Goal: Information Seeking & Learning: Learn about a topic

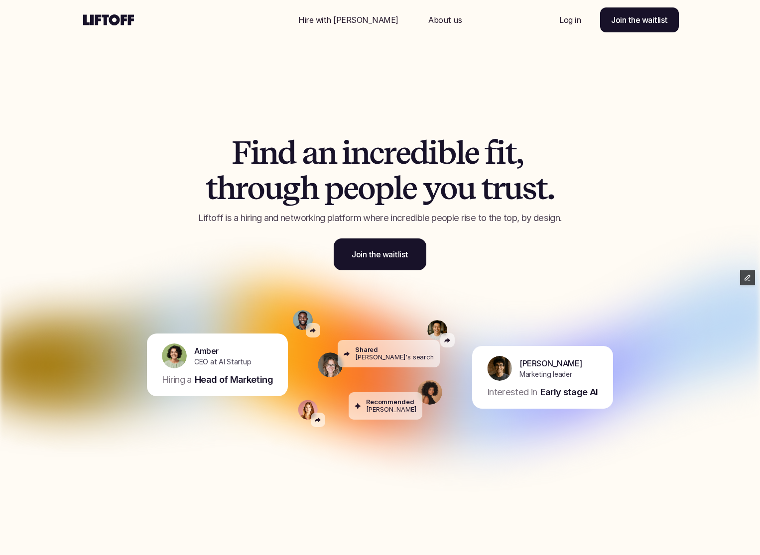
click at [233, 196] on span "h" at bounding box center [226, 188] width 18 height 35
click at [560, 23] on p "Log in" at bounding box center [569, 20] width 21 height 12
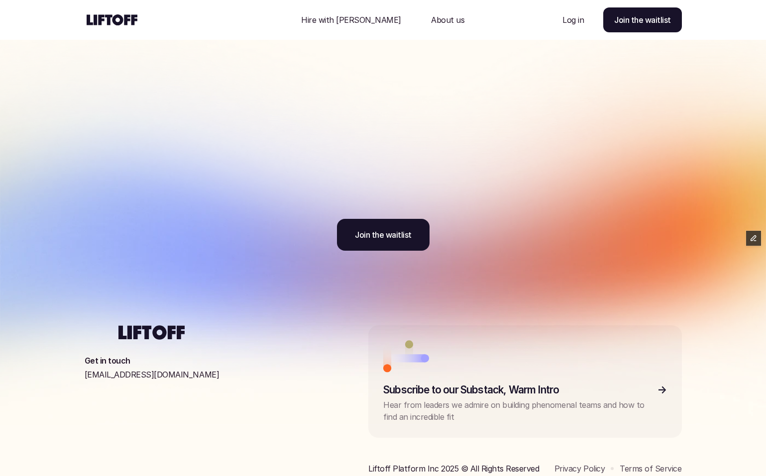
scroll to position [3044, 0]
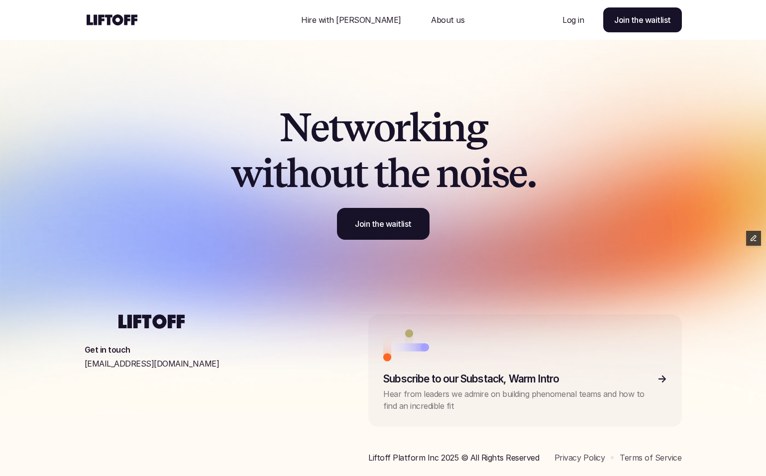
click at [433, 20] on p "About us" at bounding box center [447, 20] width 33 height 12
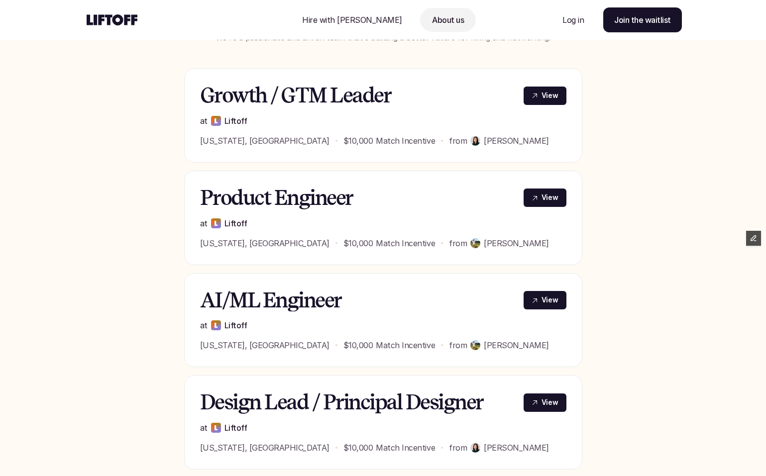
scroll to position [388, 0]
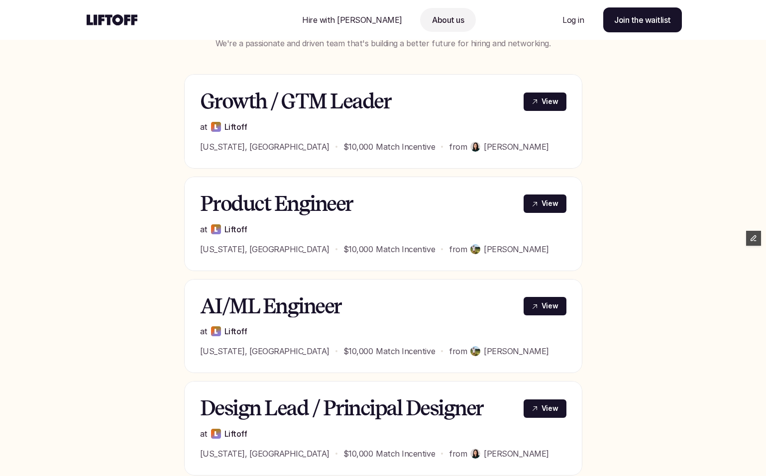
click at [337, 9] on div "Nav Link" at bounding box center [352, 20] width 124 height 24
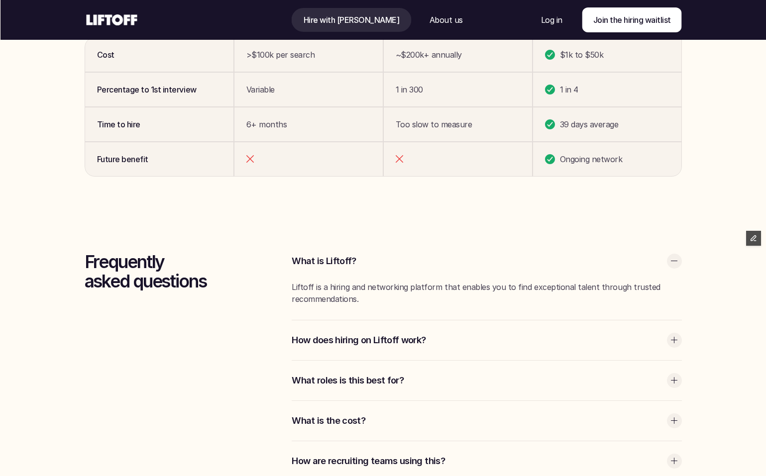
scroll to position [2706, 0]
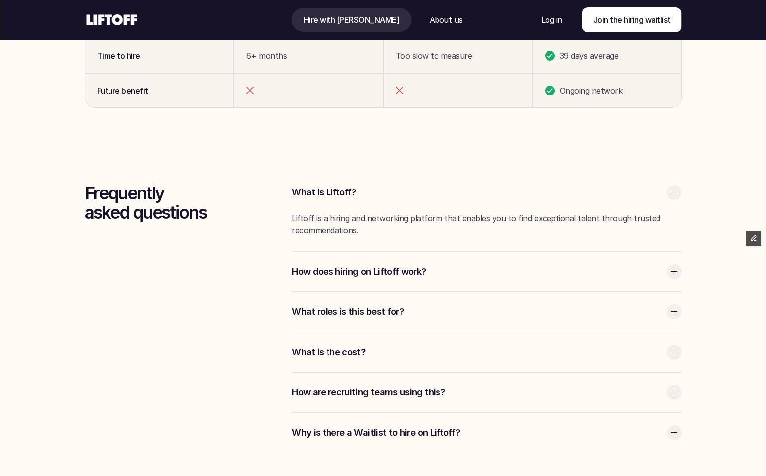
click at [326, 266] on p "How does hiring on Liftoff work?" at bounding box center [477, 271] width 370 height 13
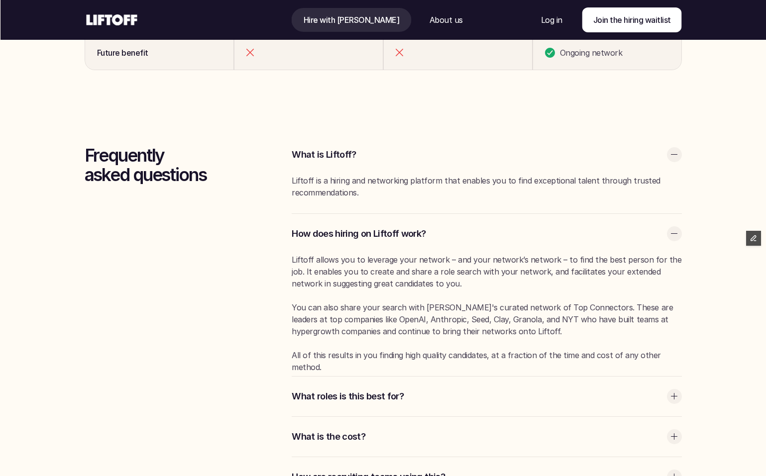
scroll to position [2767, 0]
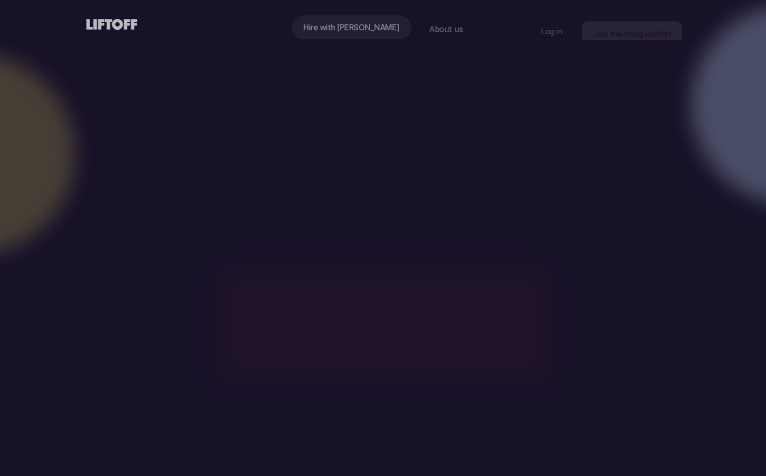
scroll to position [2767, 0]
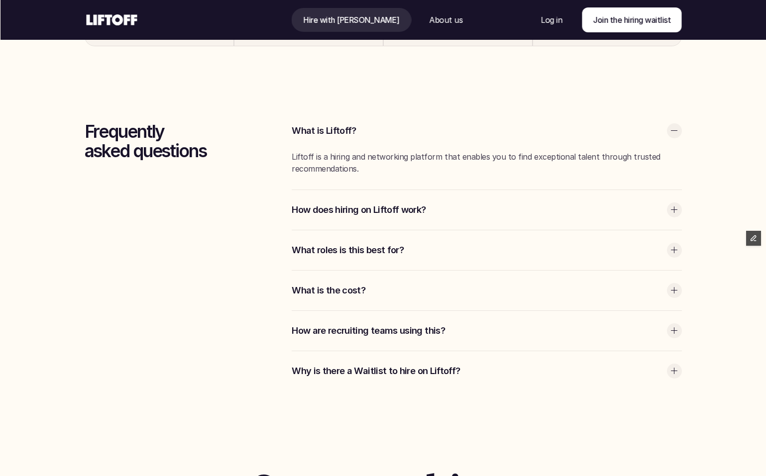
click at [311, 219] on div "How does hiring on Liftoff work?" at bounding box center [487, 210] width 390 height 40
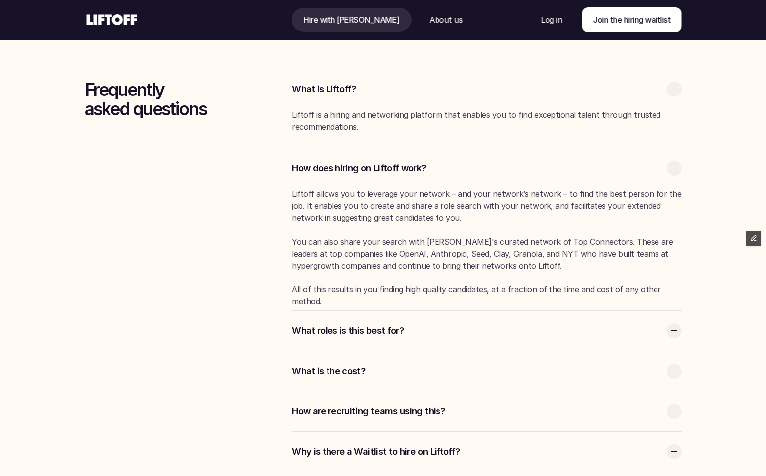
scroll to position [2812, 0]
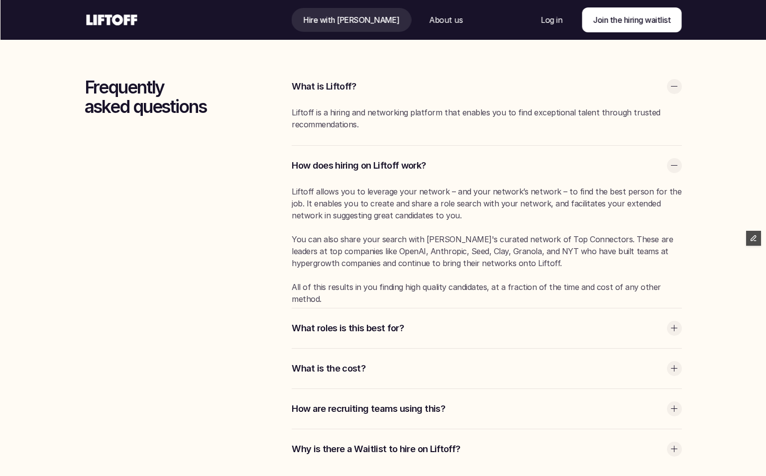
click at [309, 335] on div "What roles is this best for?" at bounding box center [487, 329] width 390 height 40
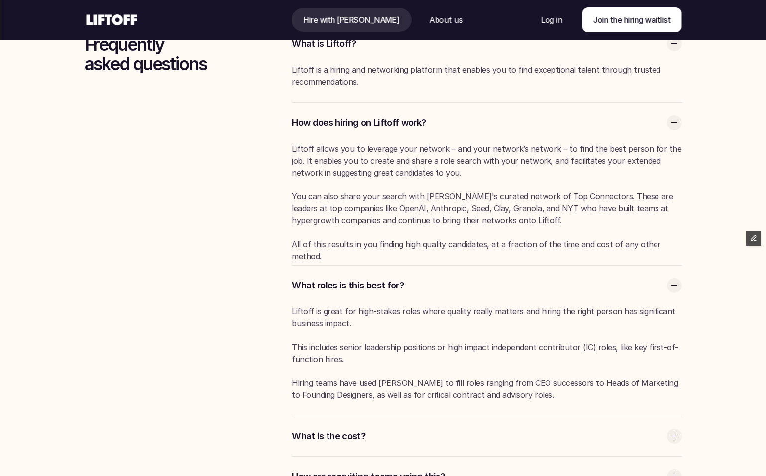
scroll to position [2910, 0]
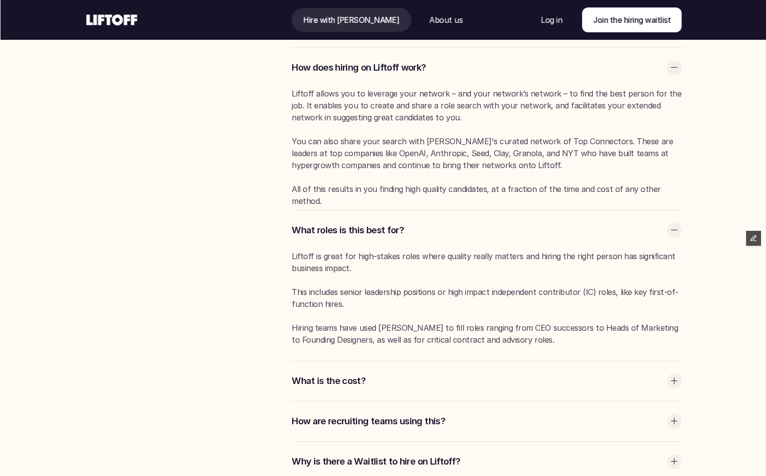
click at [303, 372] on div "What is the cost?" at bounding box center [487, 381] width 390 height 40
